Goal: Transaction & Acquisition: Purchase product/service

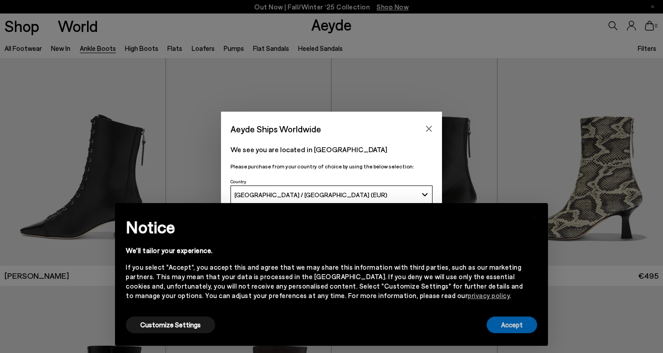
drag, startPoint x: 504, startPoint y: 330, endPoint x: 489, endPoint y: 292, distance: 40.8
click at [504, 328] on button "Accept" at bounding box center [511, 325] width 50 height 17
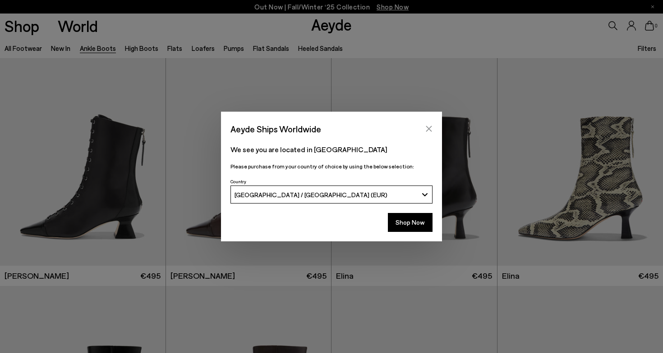
click at [432, 125] on icon "Close" at bounding box center [428, 128] width 7 height 7
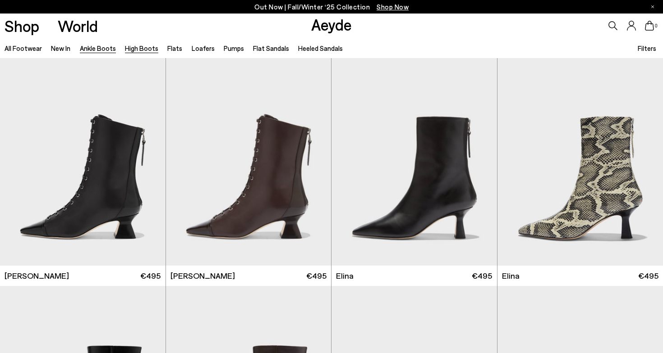
click at [146, 50] on link "High Boots" at bounding box center [141, 48] width 33 height 8
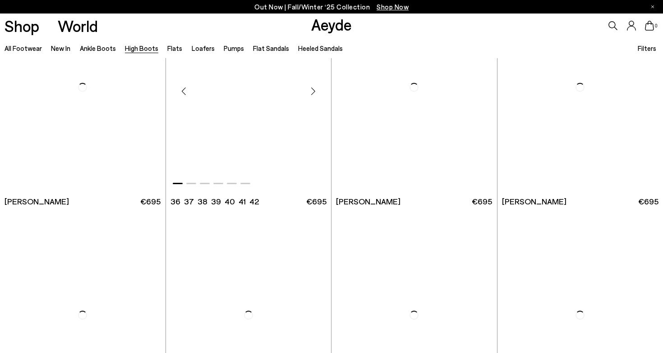
scroll to position [1662, 0]
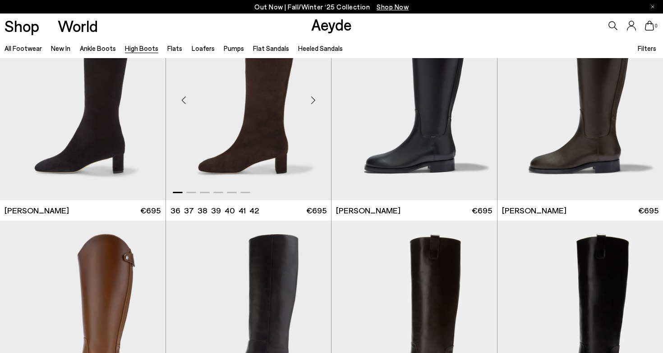
click at [314, 100] on div "Next slide" at bounding box center [312, 100] width 27 height 27
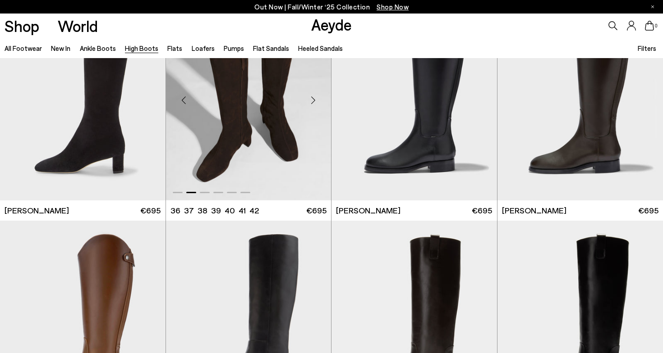
click at [314, 100] on div "Next slide" at bounding box center [312, 100] width 27 height 27
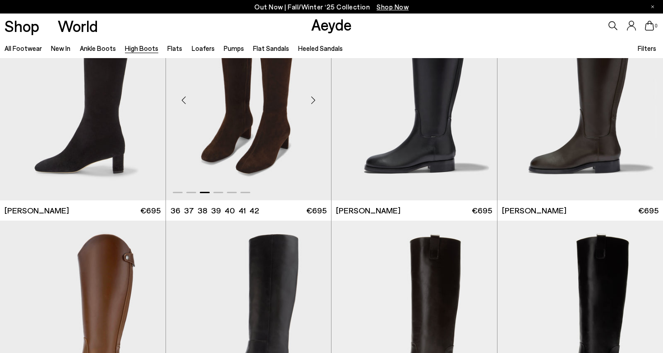
click at [314, 100] on div "Next slide" at bounding box center [312, 100] width 27 height 27
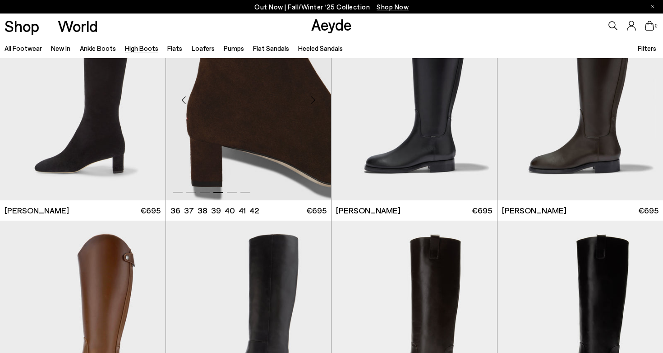
click at [314, 100] on div "Next slide" at bounding box center [312, 100] width 27 height 27
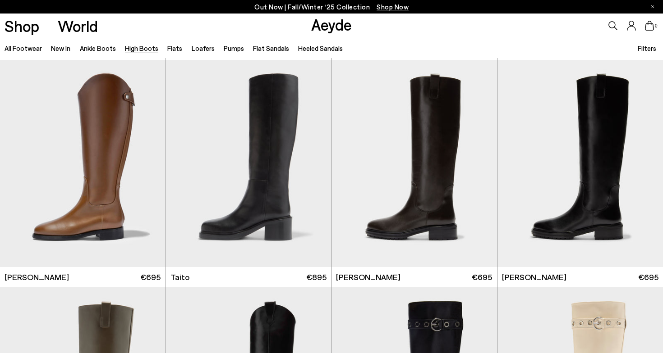
scroll to position [1823, 0]
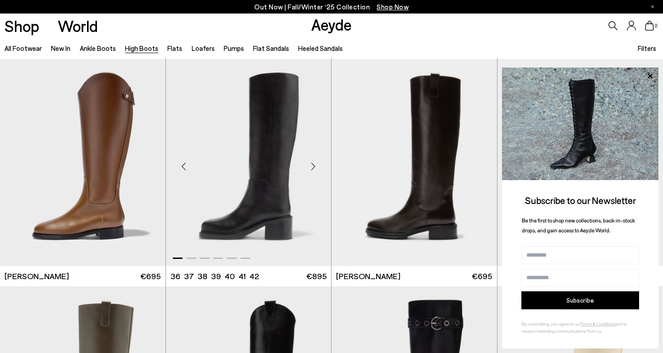
click at [315, 166] on div "Next slide" at bounding box center [312, 166] width 27 height 27
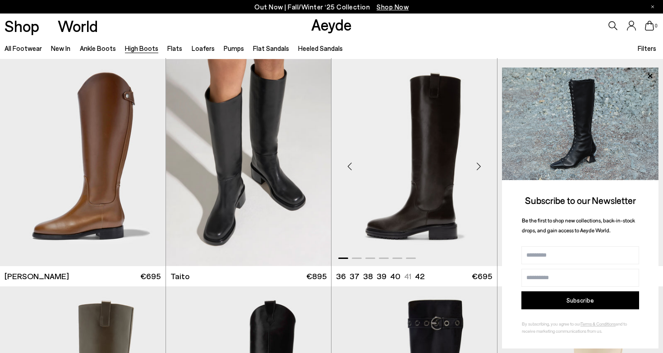
click at [479, 168] on div "Next slide" at bounding box center [478, 166] width 27 height 27
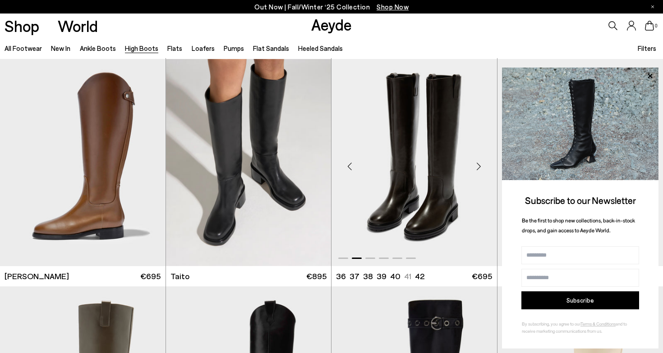
click at [479, 168] on div "Next slide" at bounding box center [478, 166] width 27 height 27
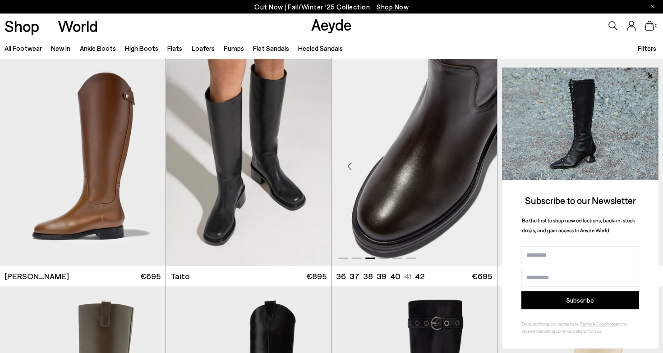
click at [479, 168] on div "Next slide" at bounding box center [478, 166] width 27 height 27
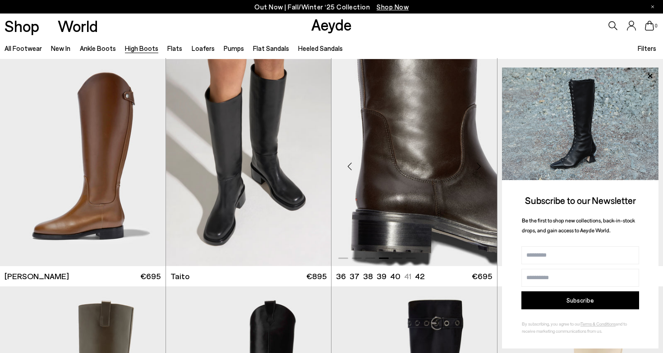
click at [479, 168] on div "Next slide" at bounding box center [478, 166] width 27 height 27
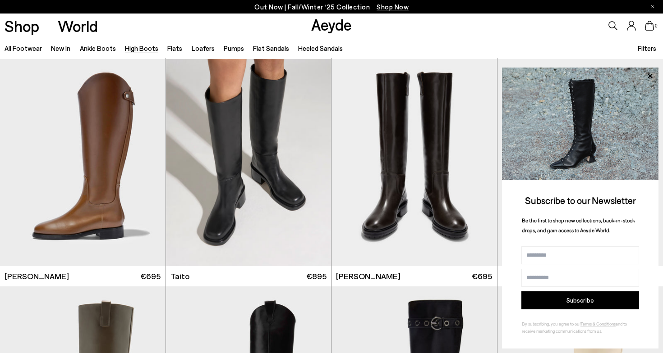
click at [522, 18] on div "0" at bounding box center [552, 26] width 221 height 24
click at [649, 75] on icon at bounding box center [649, 75] width 5 height 5
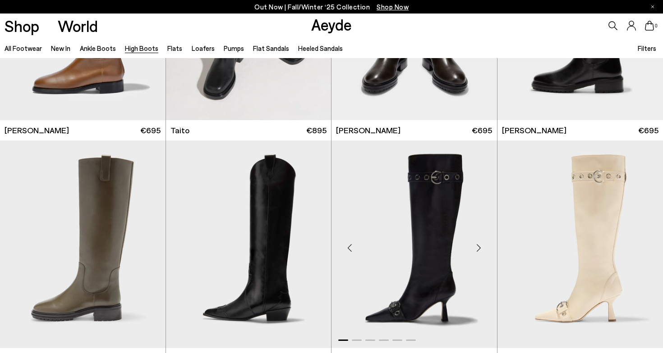
scroll to position [2012, 0]
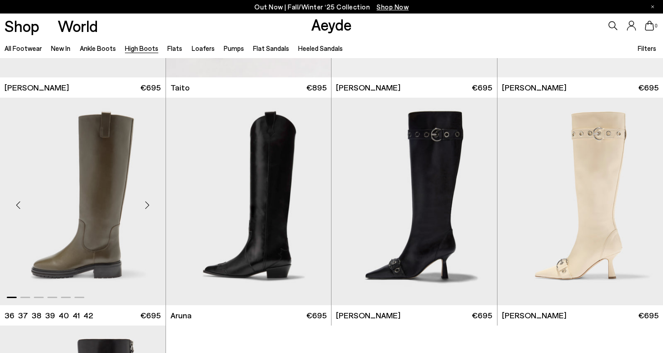
click at [147, 200] on div "Next slide" at bounding box center [147, 205] width 27 height 27
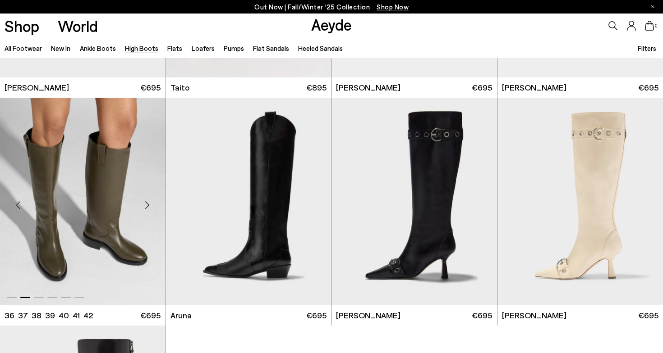
click at [147, 203] on div "Next slide" at bounding box center [147, 205] width 27 height 27
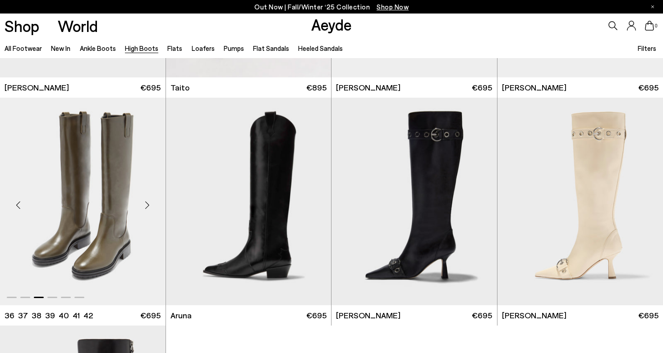
click at [147, 203] on div "Next slide" at bounding box center [147, 205] width 27 height 27
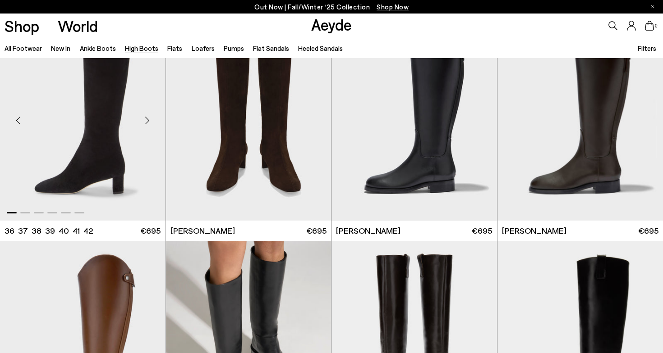
scroll to position [1786, 0]
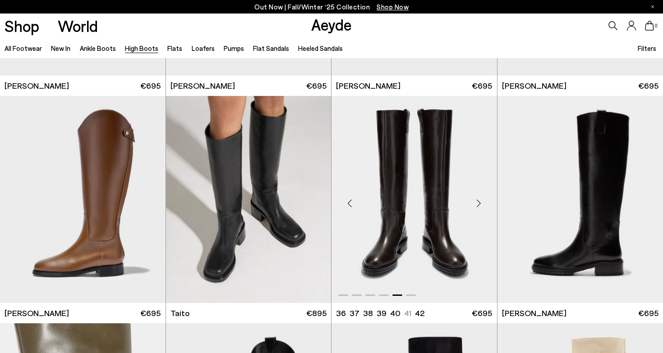
click at [408, 214] on img "5 / 6" at bounding box center [413, 200] width 165 height 208
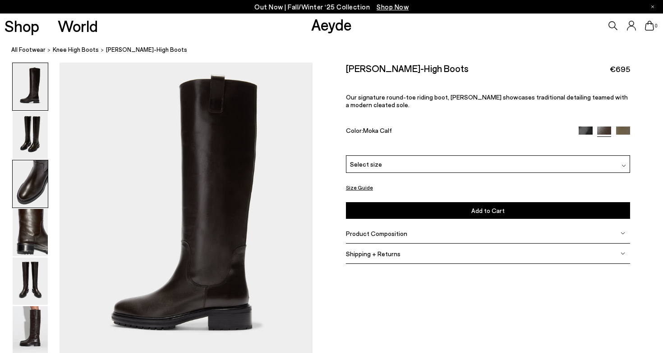
click at [16, 190] on img at bounding box center [30, 183] width 35 height 47
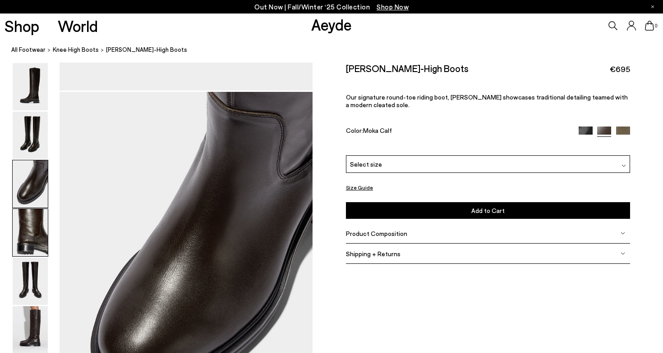
click at [42, 244] on img at bounding box center [30, 232] width 35 height 47
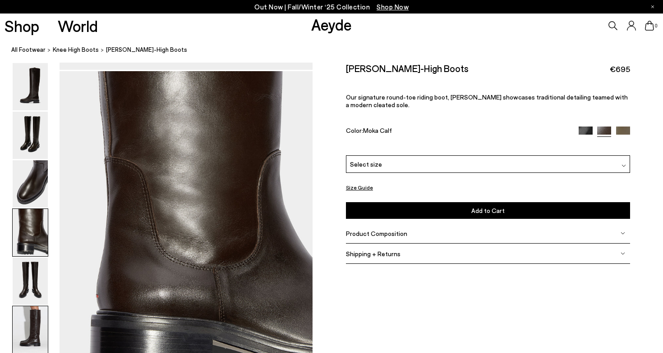
click at [33, 307] on img at bounding box center [30, 330] width 35 height 47
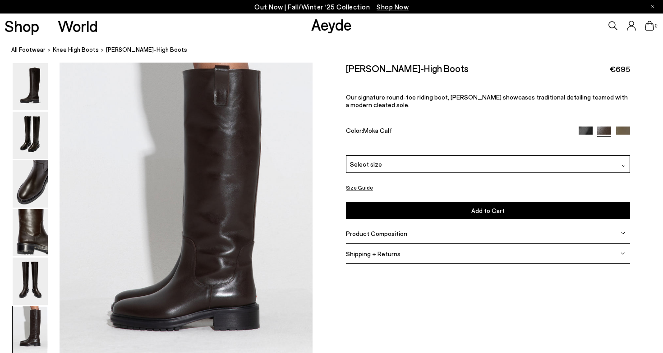
scroll to position [1661, 0]
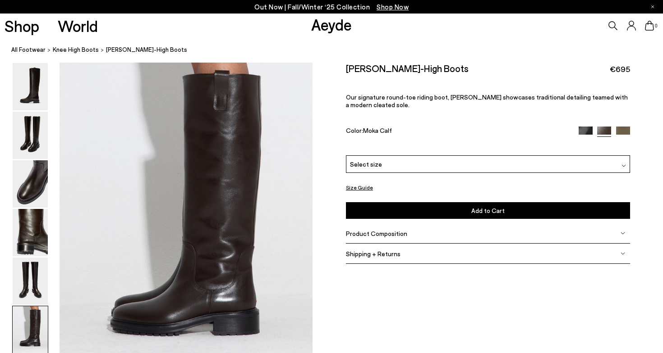
click at [585, 133] on img at bounding box center [585, 134] width 14 height 14
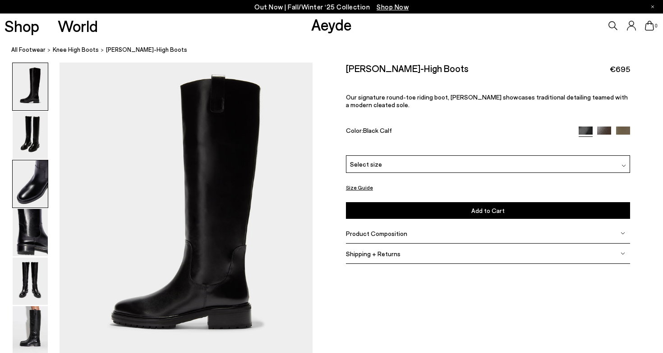
click at [30, 191] on img at bounding box center [30, 183] width 35 height 47
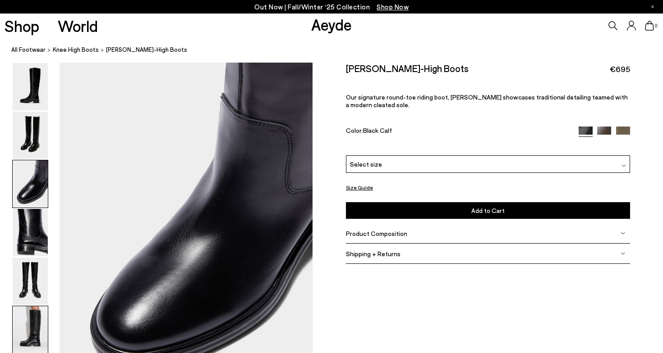
click at [24, 312] on img at bounding box center [30, 330] width 35 height 47
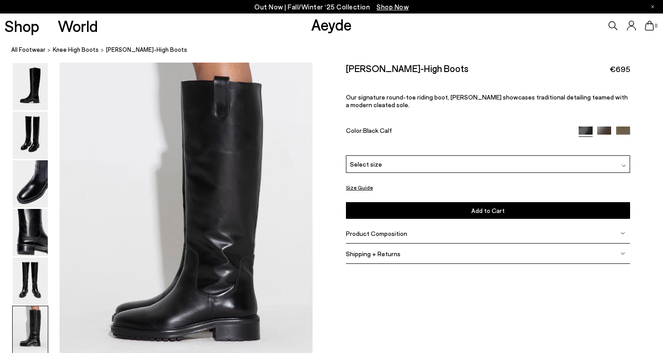
scroll to position [1653, 0]
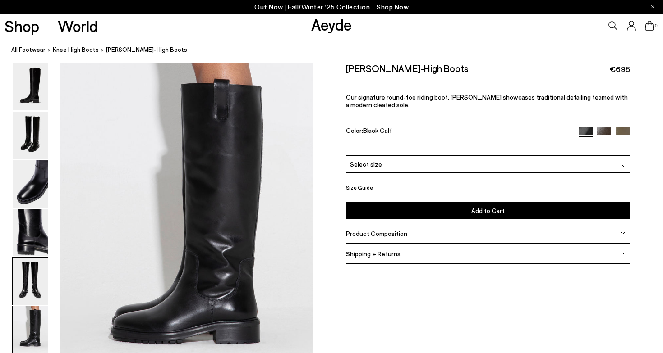
click at [39, 276] on img at bounding box center [30, 281] width 35 height 47
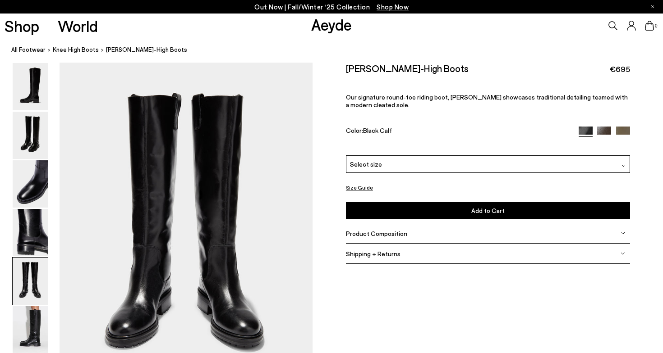
drag, startPoint x: 32, startPoint y: 323, endPoint x: 85, endPoint y: 302, distance: 56.8
click at [32, 323] on img at bounding box center [30, 330] width 35 height 47
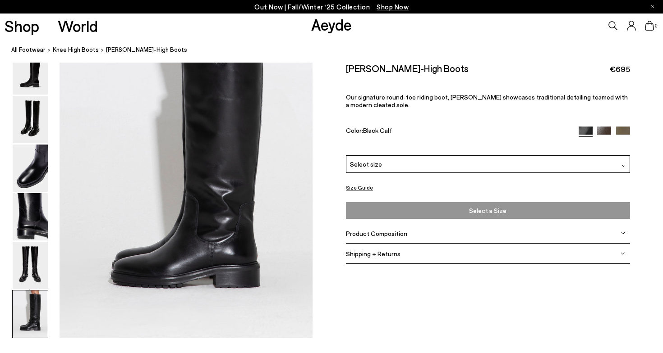
scroll to position [1710, 0]
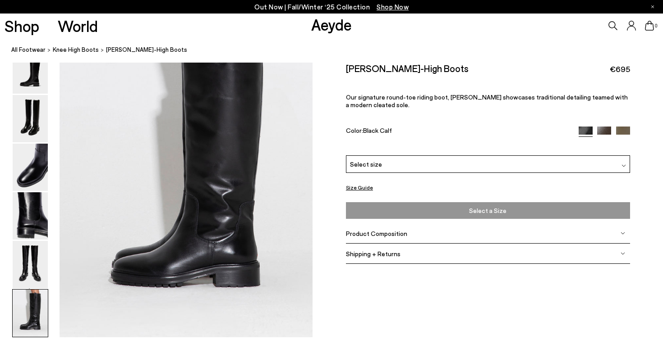
click at [481, 210] on span "Select a Size" at bounding box center [487, 210] width 279 height 11
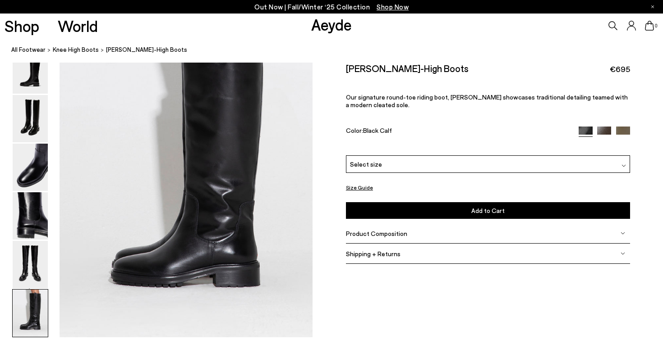
click at [455, 170] on div "Select size" at bounding box center [488, 165] width 284 height 18
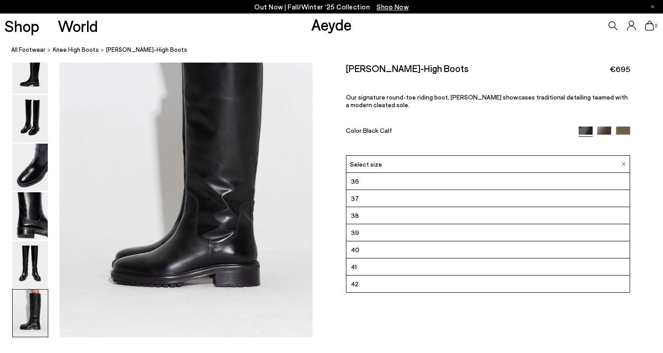
click at [383, 210] on li "38" at bounding box center [487, 215] width 283 height 17
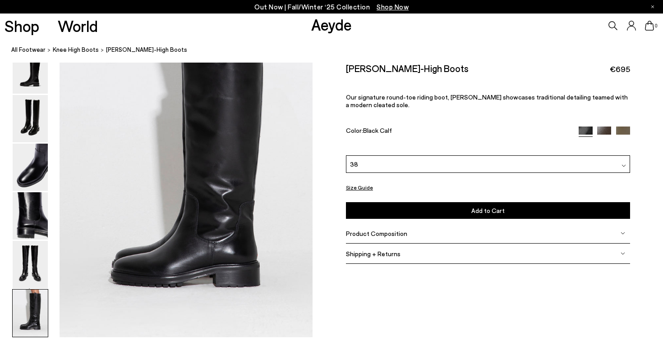
click at [409, 167] on div "38" at bounding box center [488, 165] width 284 height 18
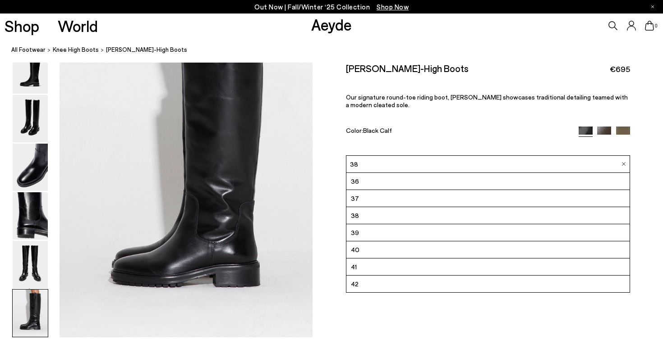
click at [387, 220] on li "38" at bounding box center [487, 215] width 283 height 17
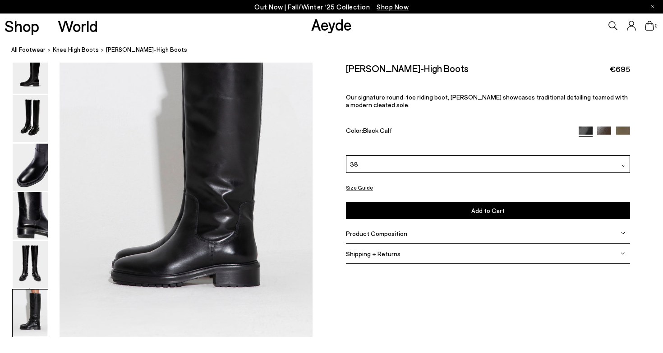
click at [431, 211] on button "Add to Cart Select a Size First" at bounding box center [488, 210] width 284 height 17
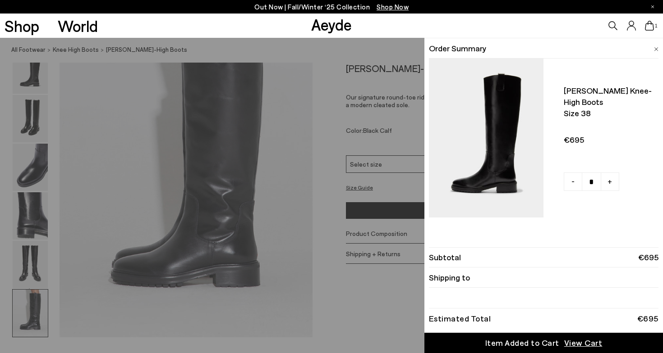
drag, startPoint x: 236, startPoint y: 60, endPoint x: 165, endPoint y: 55, distance: 70.9
click at [236, 60] on div "Quick Add Color Size View Details Order Summary Henry knee-high boots Size 38 -…" at bounding box center [331, 196] width 663 height 316
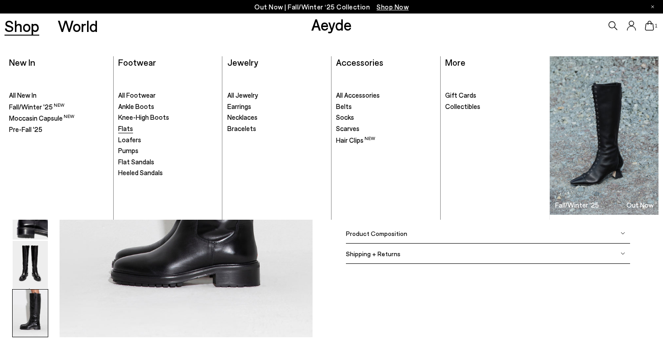
click at [128, 131] on span "Flats" at bounding box center [125, 128] width 15 height 8
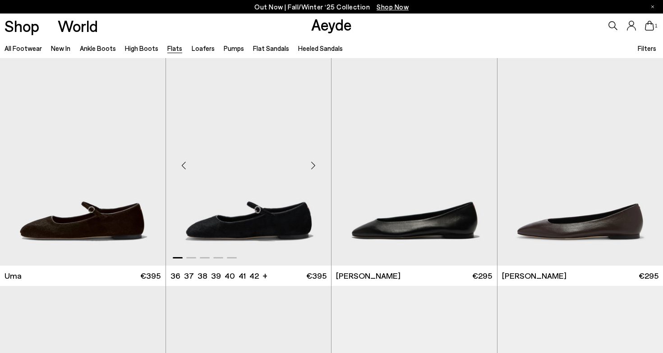
click at [308, 168] on div "Next slide" at bounding box center [312, 165] width 27 height 27
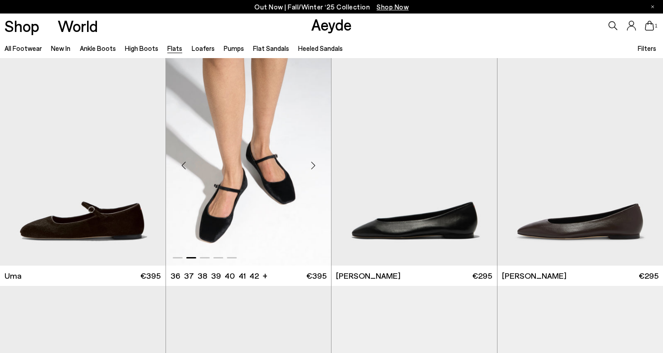
click at [308, 168] on div "Next slide" at bounding box center [312, 165] width 27 height 27
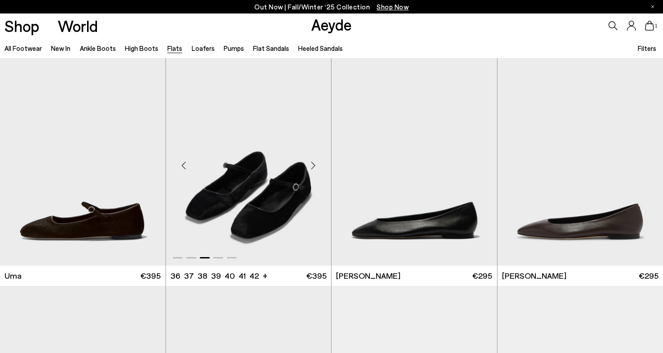
click at [308, 168] on div "Next slide" at bounding box center [312, 165] width 27 height 27
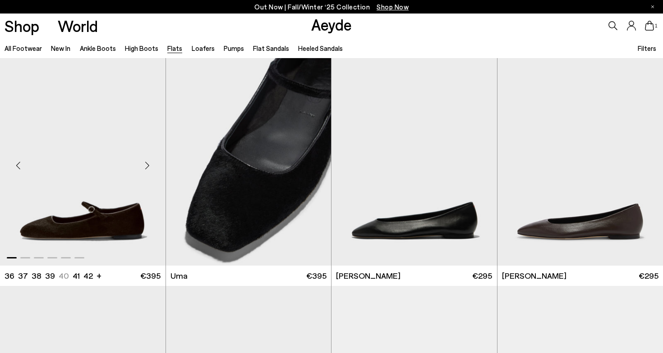
click at [78, 199] on img "1 / 6" at bounding box center [82, 162] width 165 height 208
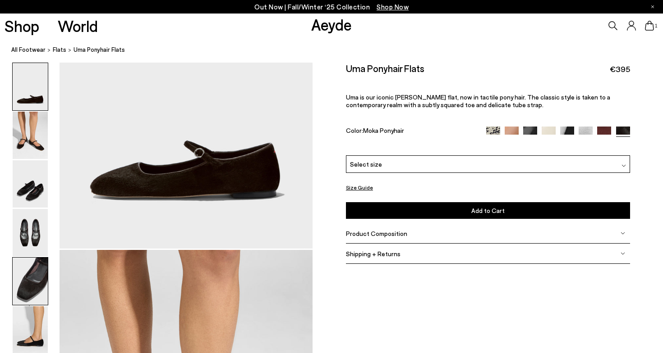
click at [41, 279] on img at bounding box center [30, 281] width 35 height 47
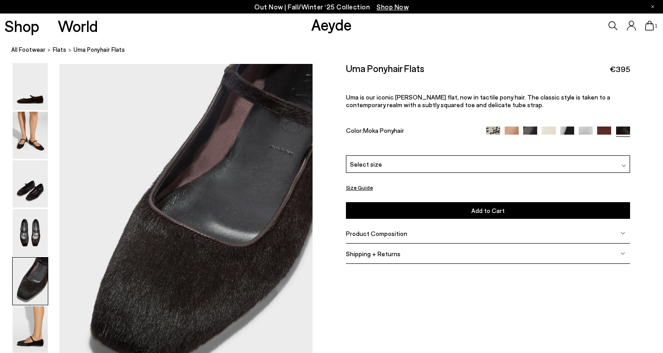
scroll to position [1356, 0]
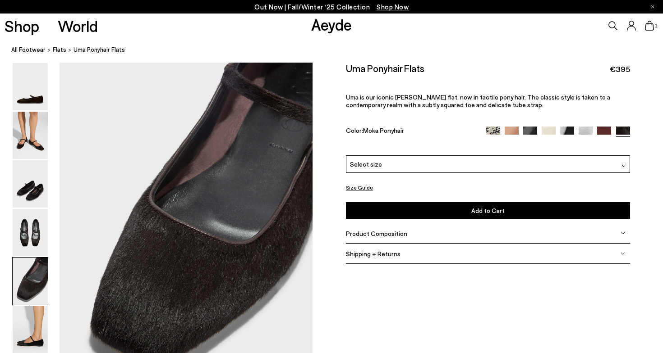
click at [415, 165] on div "Select size" at bounding box center [488, 165] width 284 height 18
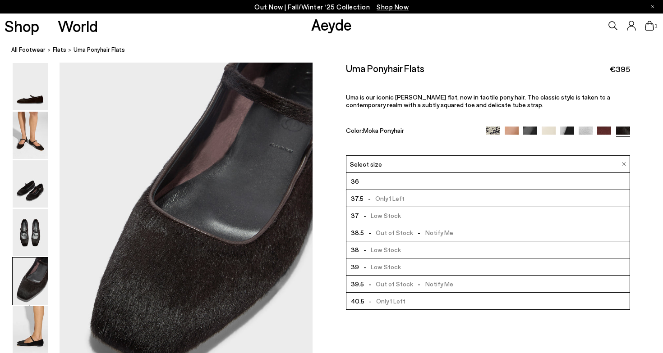
scroll to position [1, 0]
click at [411, 201] on li "37.5 - Only 1 Left" at bounding box center [487, 197] width 283 height 17
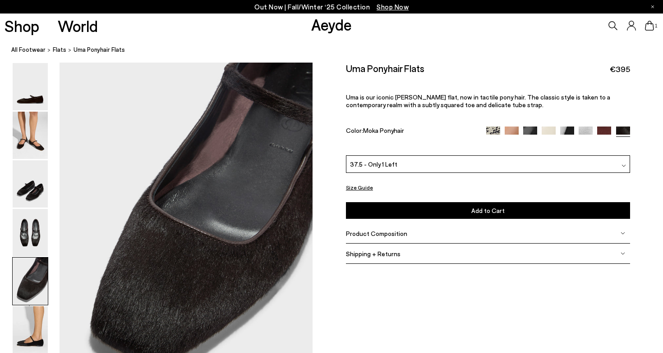
click at [406, 211] on button "Add to Cart Select a Size First" at bounding box center [488, 210] width 284 height 17
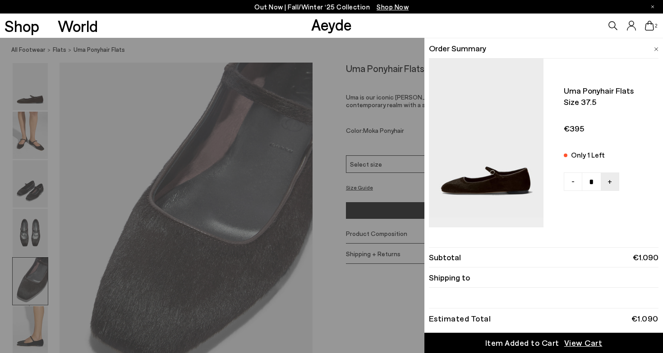
drag, startPoint x: 193, startPoint y: 51, endPoint x: 90, endPoint y: 37, distance: 104.7
click at [192, 51] on div "Quick Add Color Size View Details Order Summary Uma ponyhair flats Size 37.5 On…" at bounding box center [331, 196] width 663 height 316
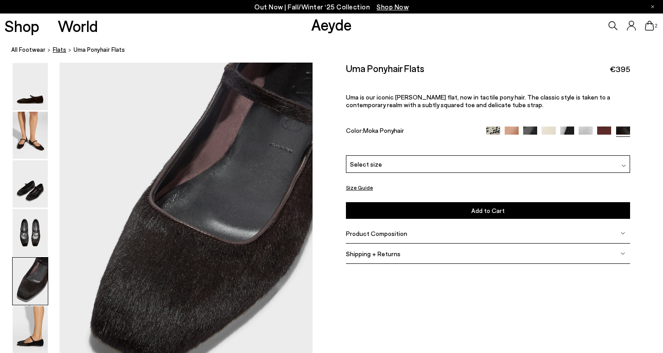
click at [57, 52] on span "flats" at bounding box center [60, 49] width 14 height 7
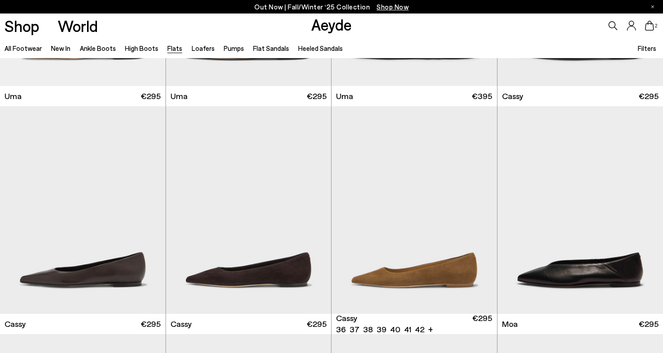
scroll to position [1459, 0]
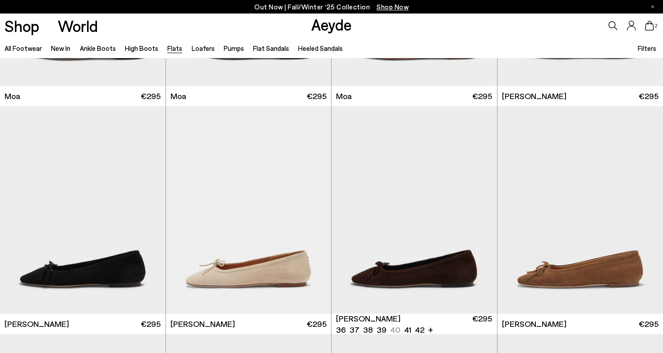
scroll to position [2081, 0]
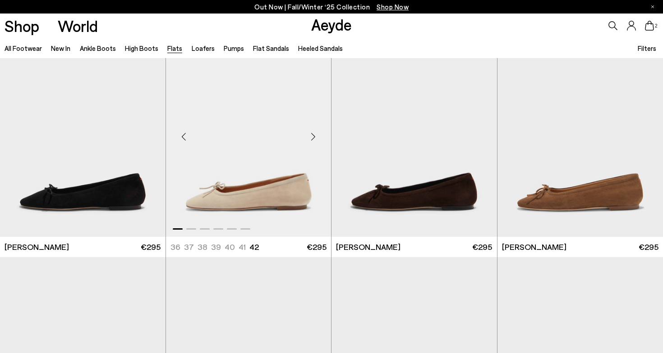
click at [316, 137] on div "Next slide" at bounding box center [312, 137] width 27 height 27
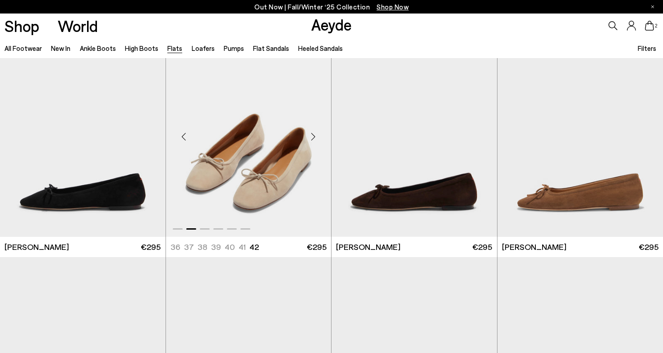
click at [316, 137] on div "Next slide" at bounding box center [312, 137] width 27 height 27
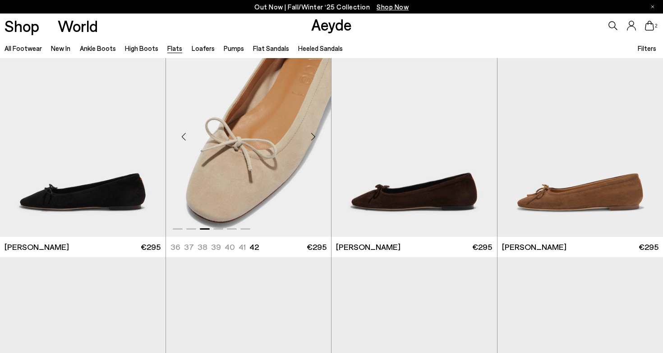
click at [316, 137] on div "Next slide" at bounding box center [312, 137] width 27 height 27
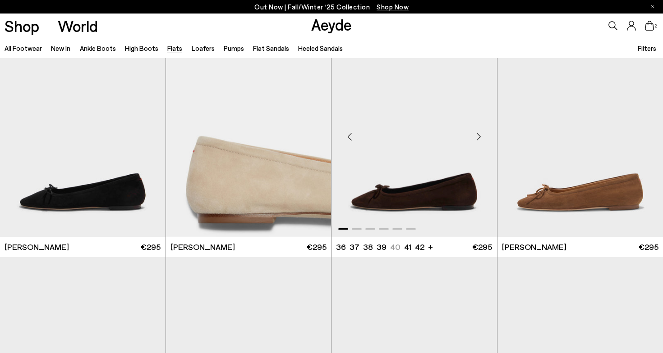
click at [480, 137] on div "Next slide" at bounding box center [478, 137] width 27 height 27
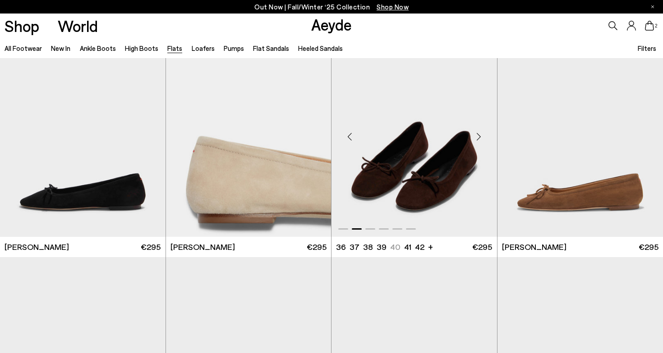
click at [480, 137] on div "Next slide" at bounding box center [478, 137] width 27 height 27
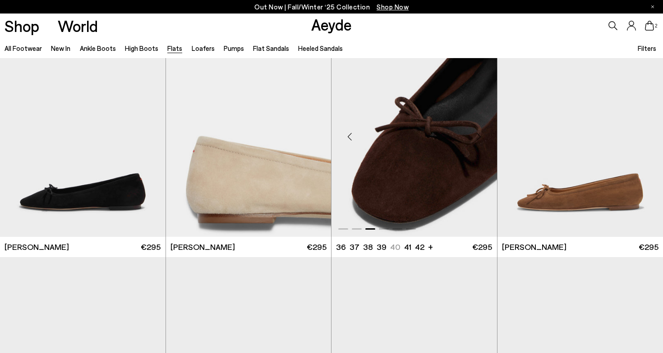
click at [480, 137] on div "Next slide" at bounding box center [478, 137] width 27 height 27
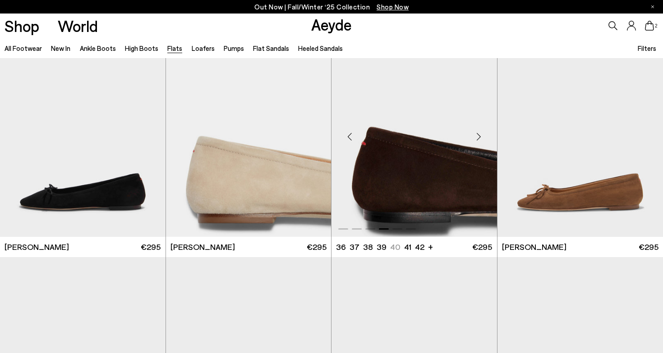
click at [480, 137] on div "Next slide" at bounding box center [478, 137] width 27 height 27
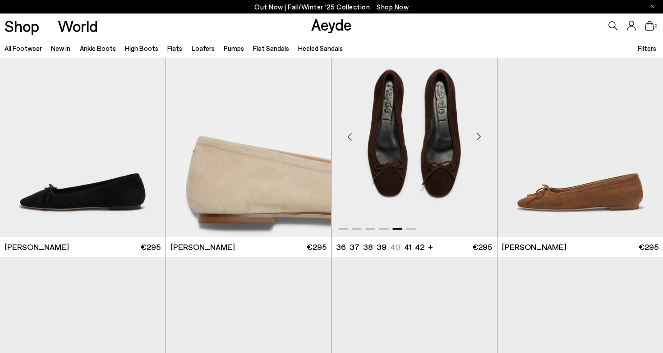
click at [480, 137] on div "Next slide" at bounding box center [478, 137] width 27 height 27
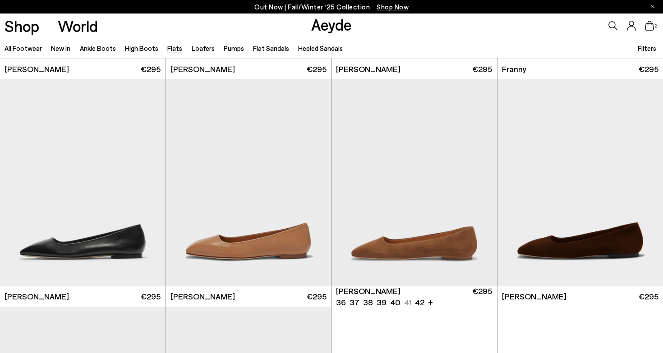
scroll to position [2961, 0]
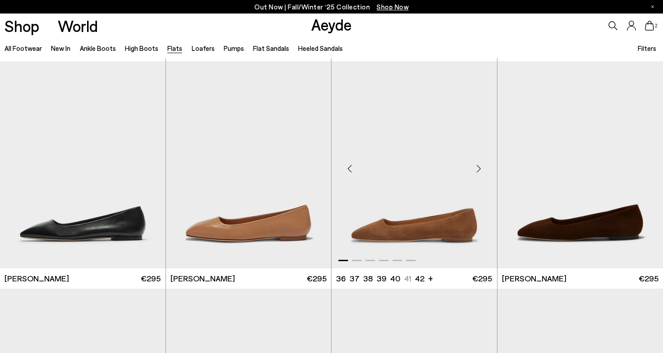
click at [477, 168] on div "Next slide" at bounding box center [478, 168] width 27 height 27
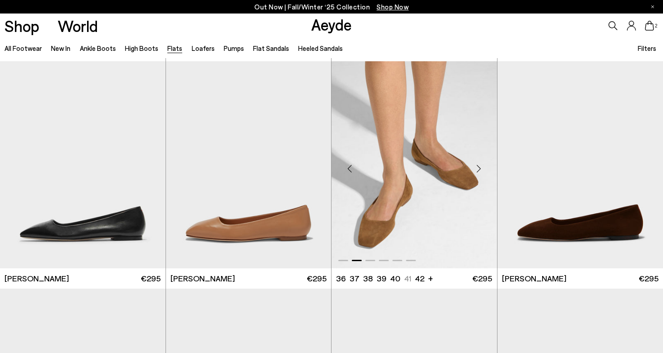
click at [479, 169] on div "Next slide" at bounding box center [478, 168] width 27 height 27
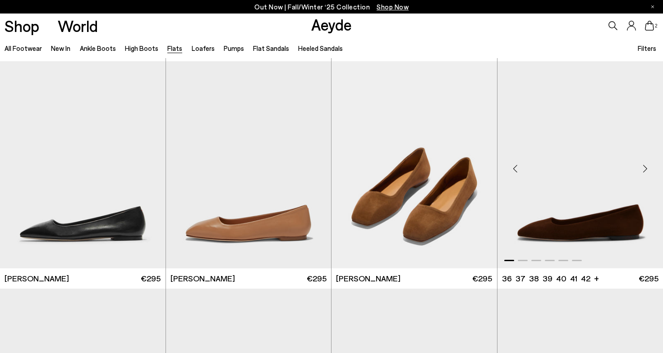
click at [641, 167] on div "Next slide" at bounding box center [644, 168] width 27 height 27
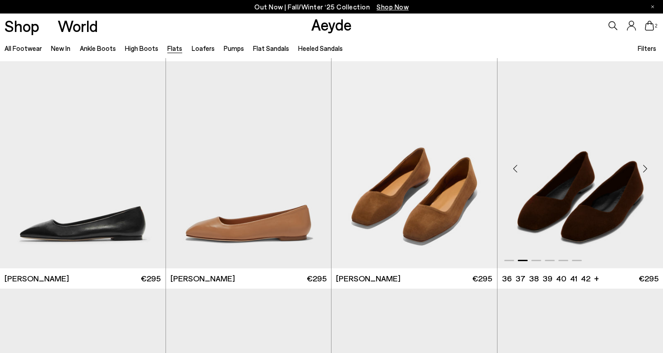
click at [642, 167] on div "Next slide" at bounding box center [644, 168] width 27 height 27
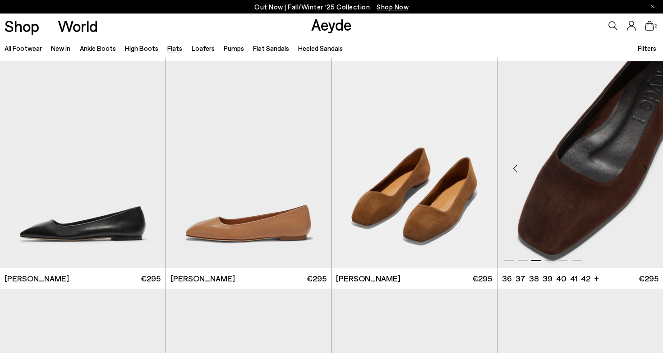
click at [642, 167] on div "Next slide" at bounding box center [644, 168] width 27 height 27
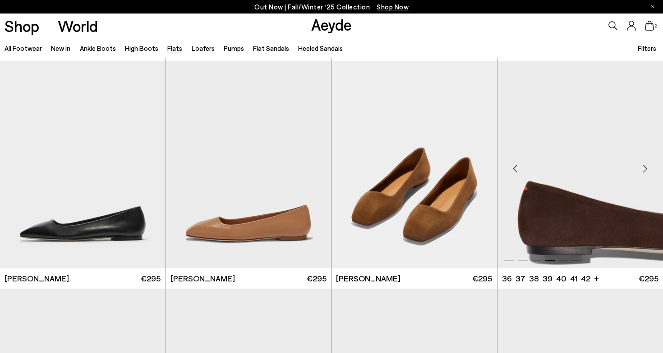
click at [642, 167] on div "Next slide" at bounding box center [644, 168] width 27 height 27
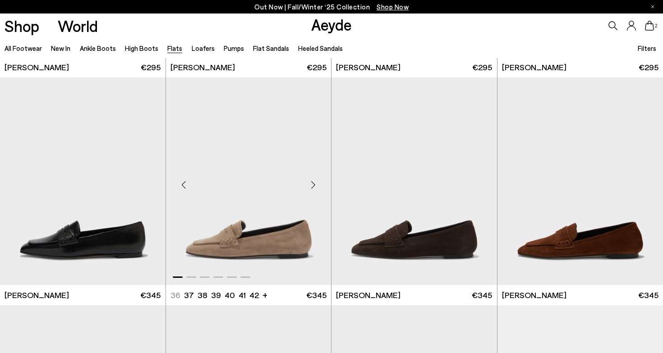
scroll to position [3210, 0]
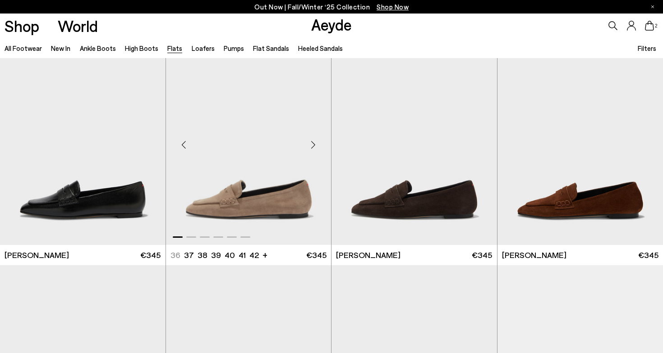
click at [313, 148] on div "Next slide" at bounding box center [312, 145] width 27 height 27
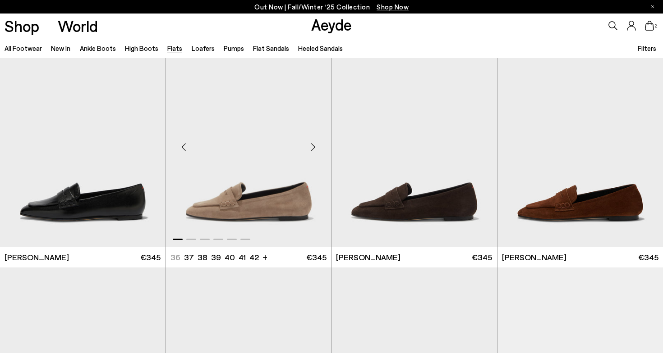
scroll to position [3210, 0]
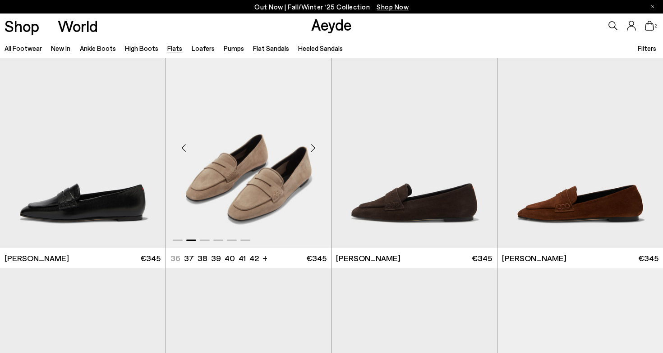
click at [313, 148] on div "Next slide" at bounding box center [312, 148] width 27 height 27
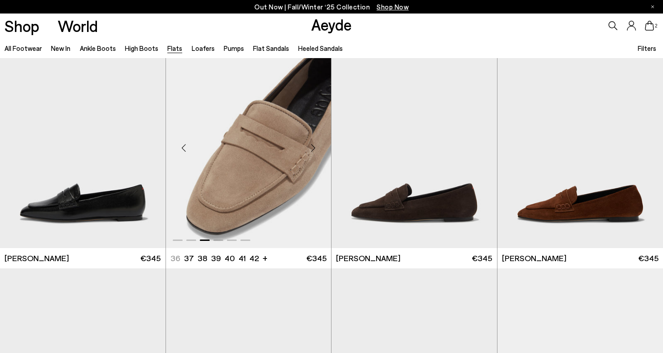
click at [313, 148] on div "Next slide" at bounding box center [312, 148] width 27 height 27
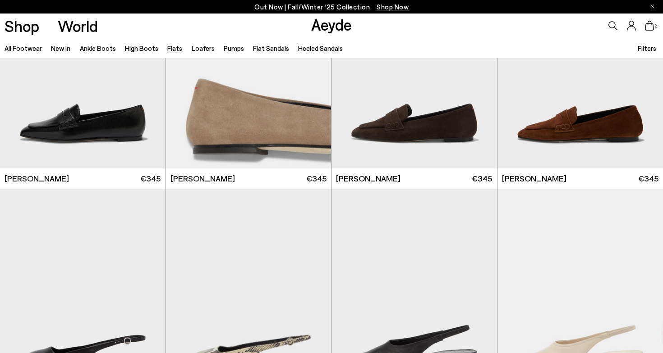
scroll to position [3612, 0]
